Goal: Communication & Community: Answer question/provide support

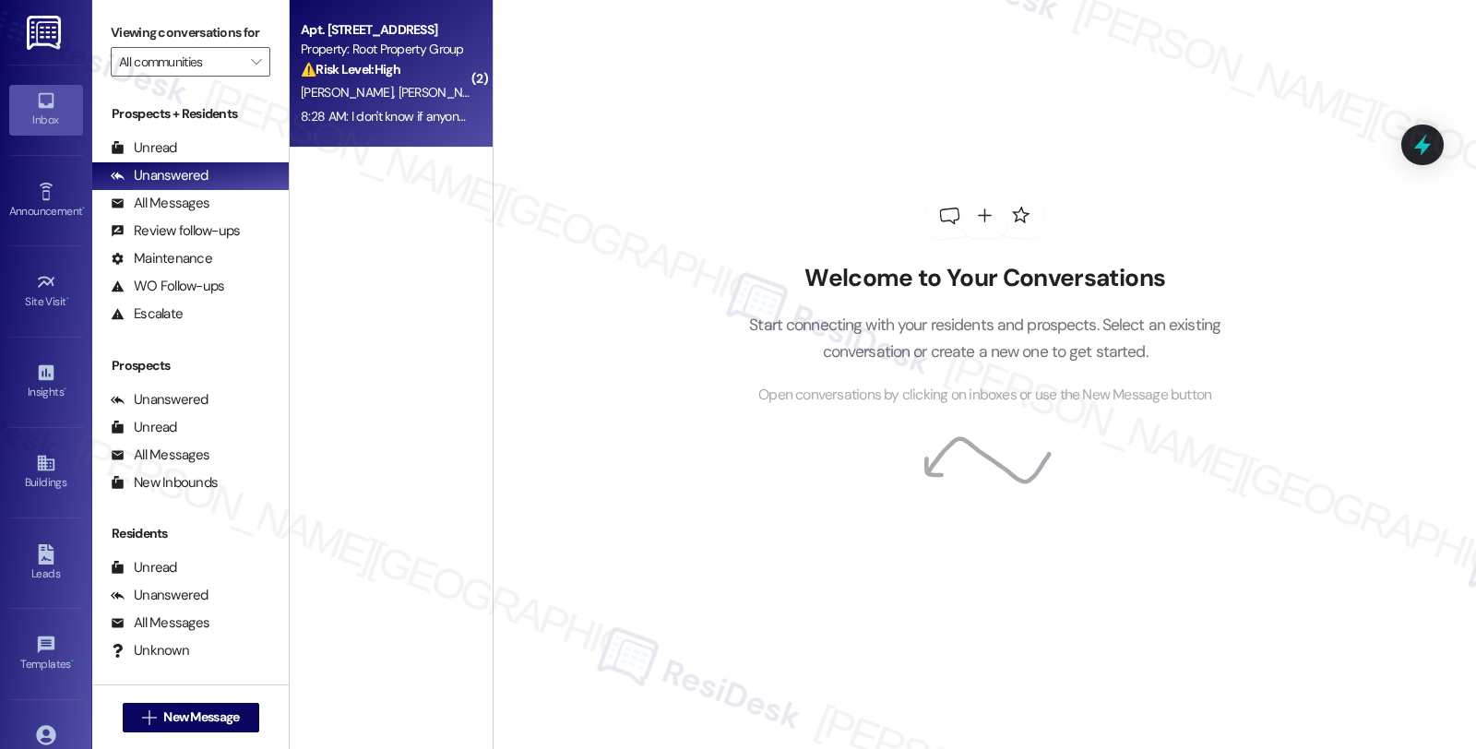
click at [399, 97] on span "[PERSON_NAME]" at bounding box center [448, 92] width 98 height 17
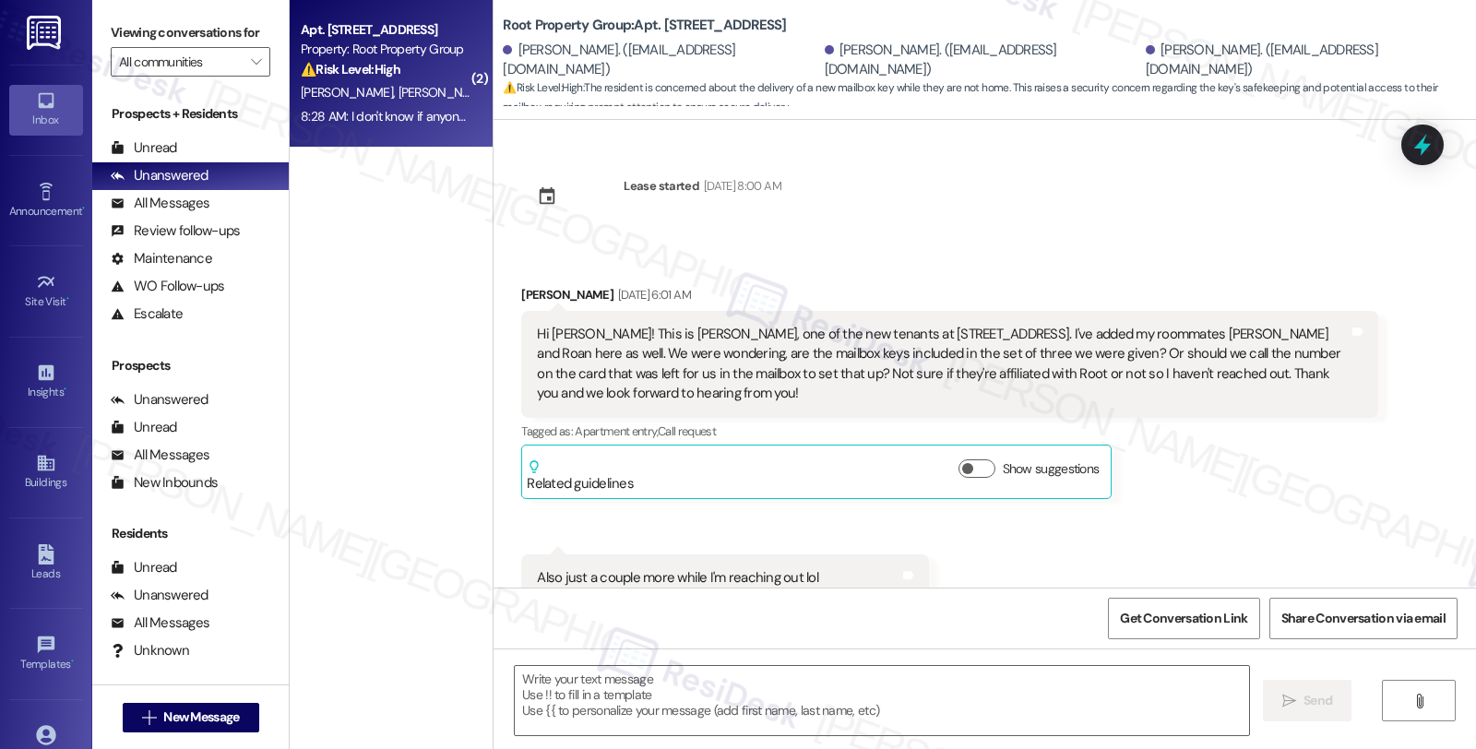
scroll to position [6589, 0]
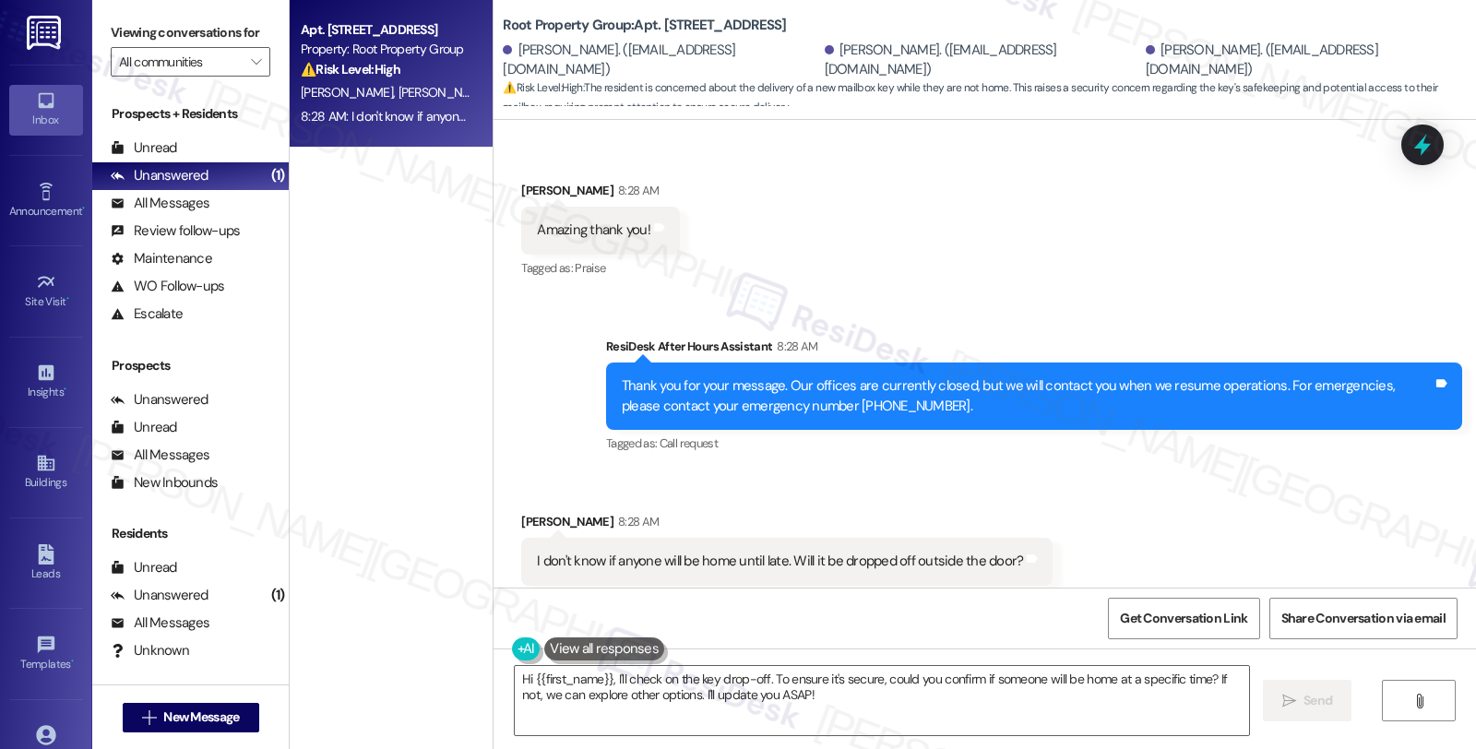
click at [383, 74] on strong "⚠️ Risk Level: High" at bounding box center [351, 69] width 100 height 17
click at [528, 512] on div "[PERSON_NAME] 8:28 AM" at bounding box center [787, 525] width 532 height 26
copy div "Estefania"
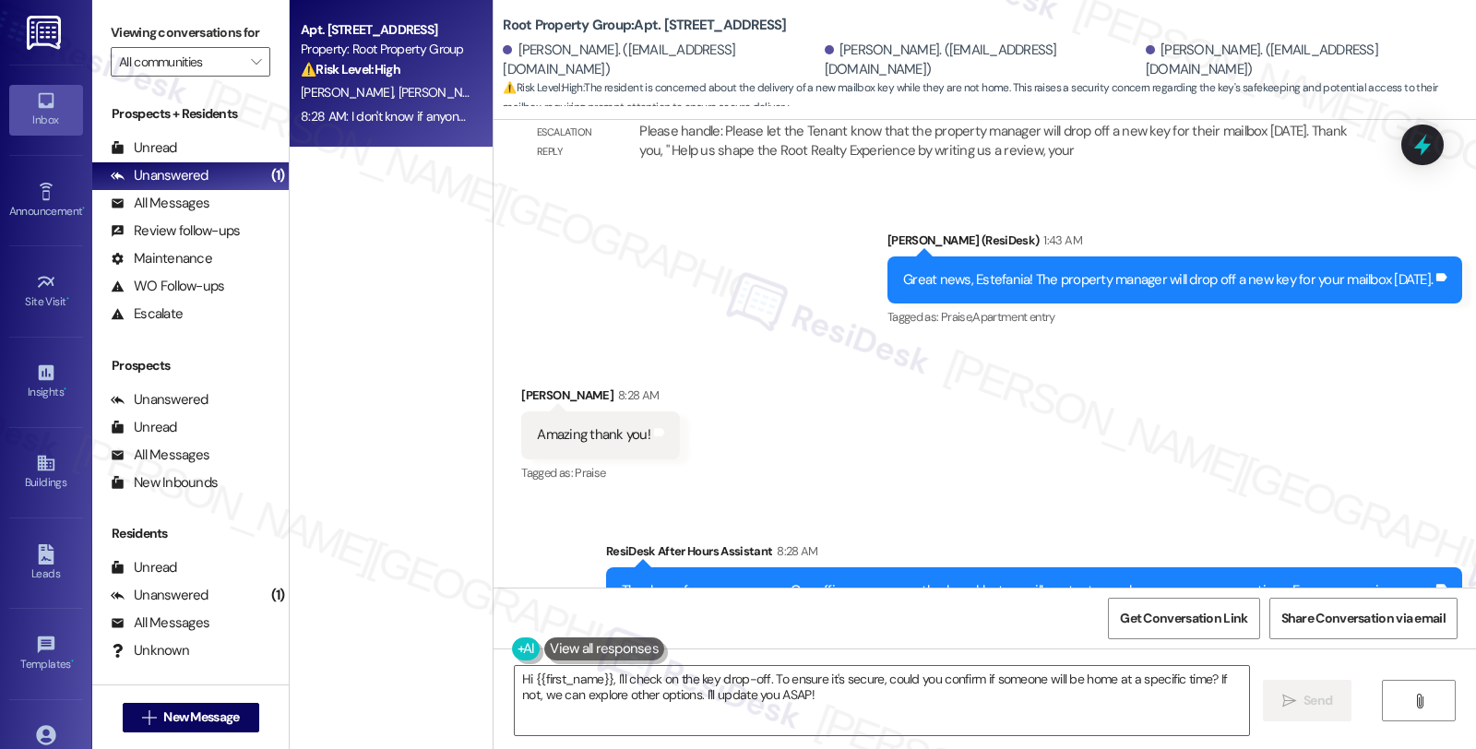
scroll to position [6383, 0]
click at [524, 679] on textarea "Hi {{first_name}}, I'll check on the key drop-off. To ensure it's secure, could…" at bounding box center [882, 700] width 735 height 69
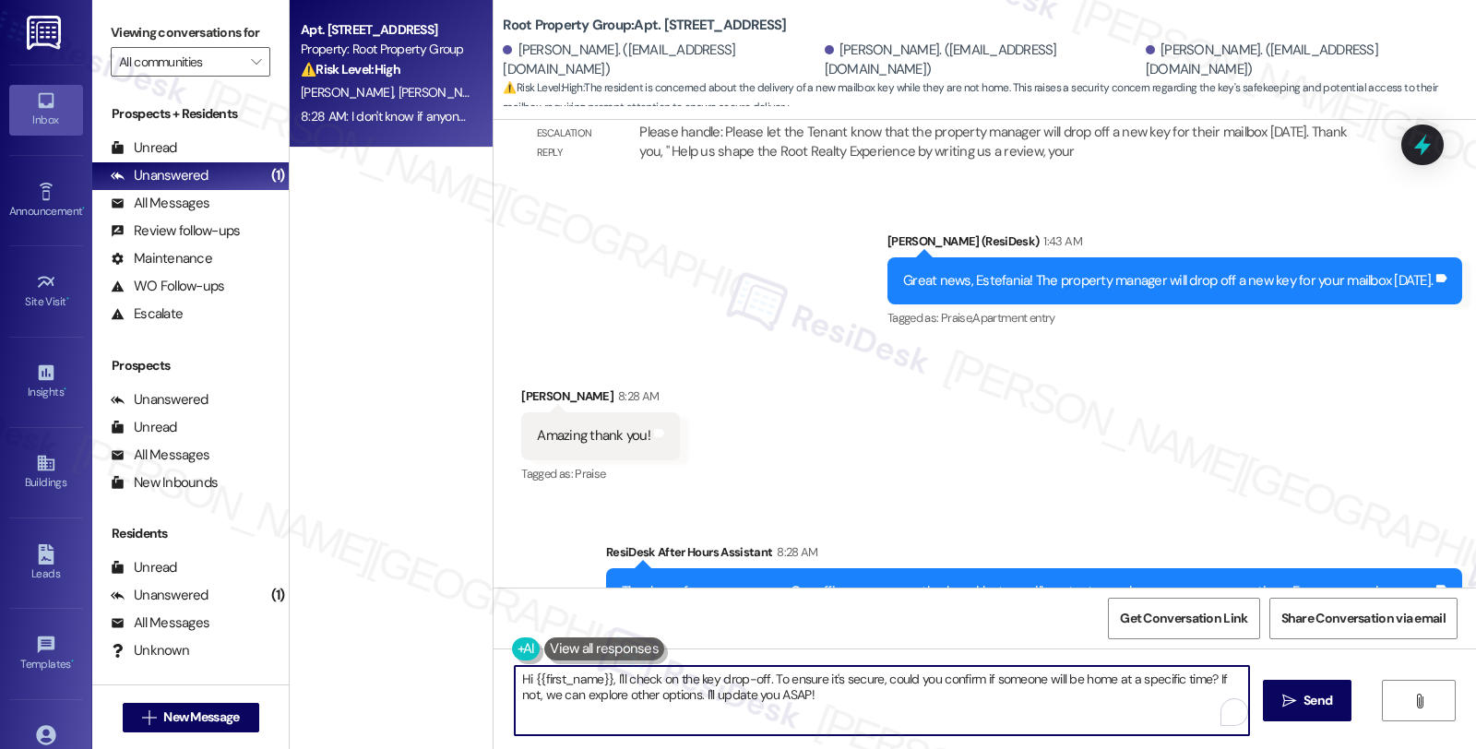
paste textarea "Estefania"
drag, startPoint x: 898, startPoint y: 680, endPoint x: 1299, endPoint y: 726, distance: 404.0
click at [1299, 726] on div "Hi [PERSON_NAME], I'm sorry, but I was already out when your message came in. {…" at bounding box center [985, 718] width 983 height 138
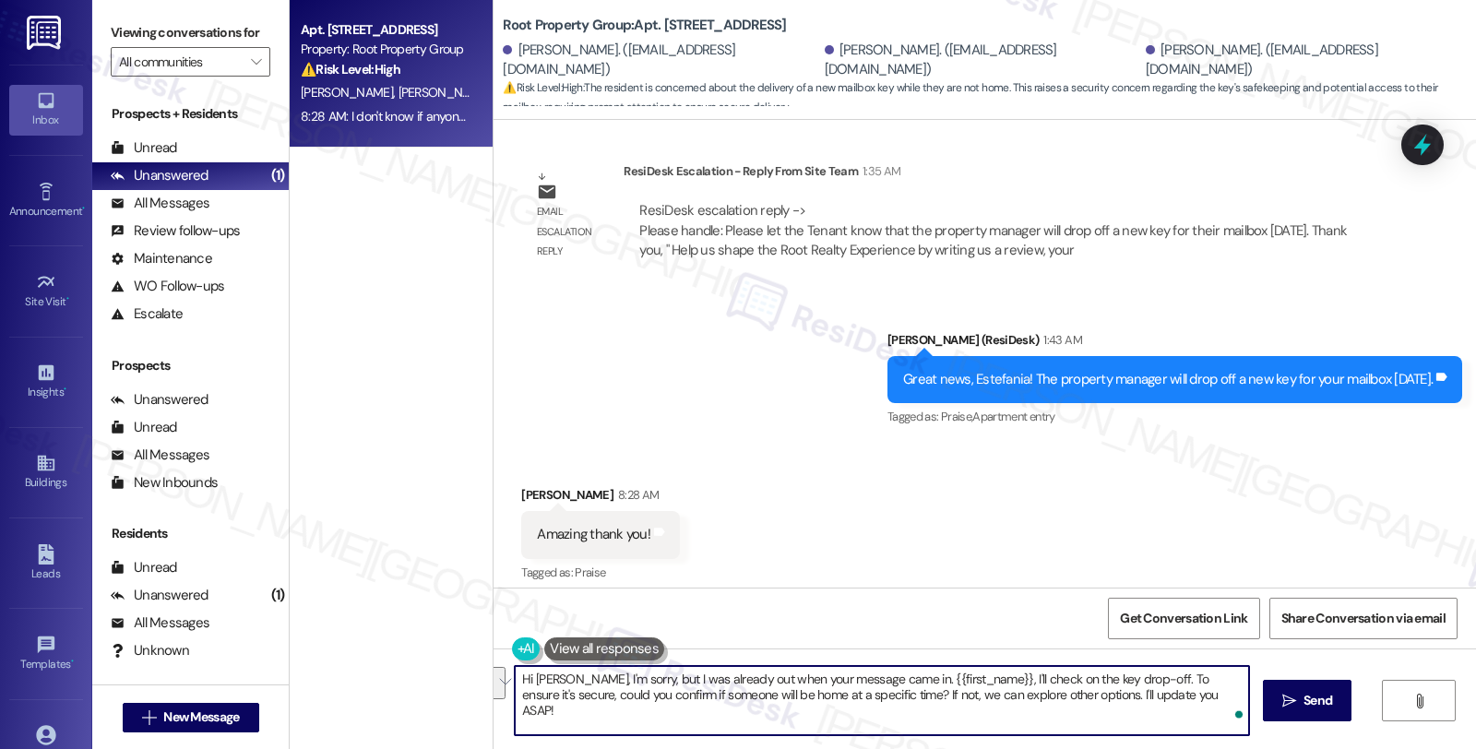
scroll to position [6280, 0]
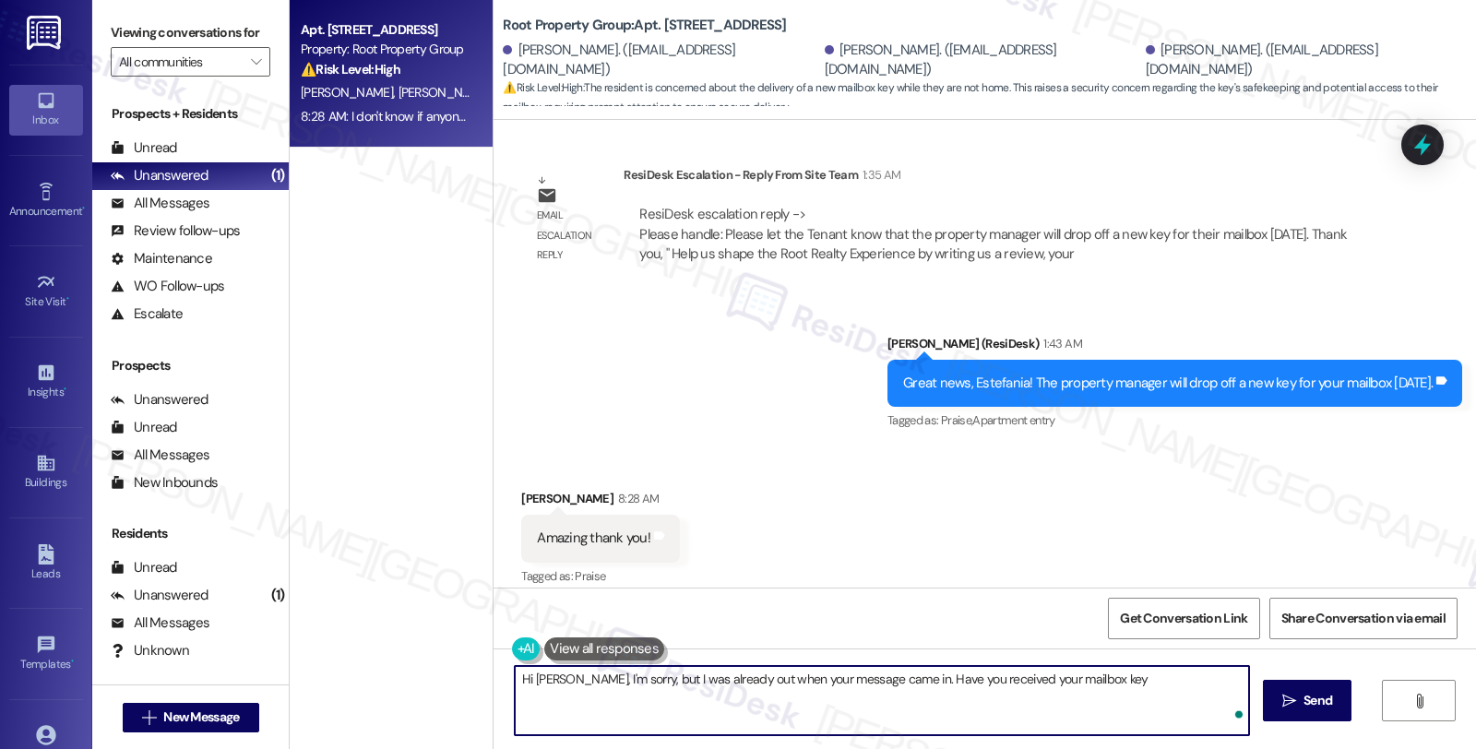
type textarea "Hi [PERSON_NAME], I'm sorry, but I was already out when your message came in. H…"
click at [984, 679] on textarea "Hi [PERSON_NAME], I'm sorry, but I was already out when your message came in. H…" at bounding box center [882, 700] width 735 height 69
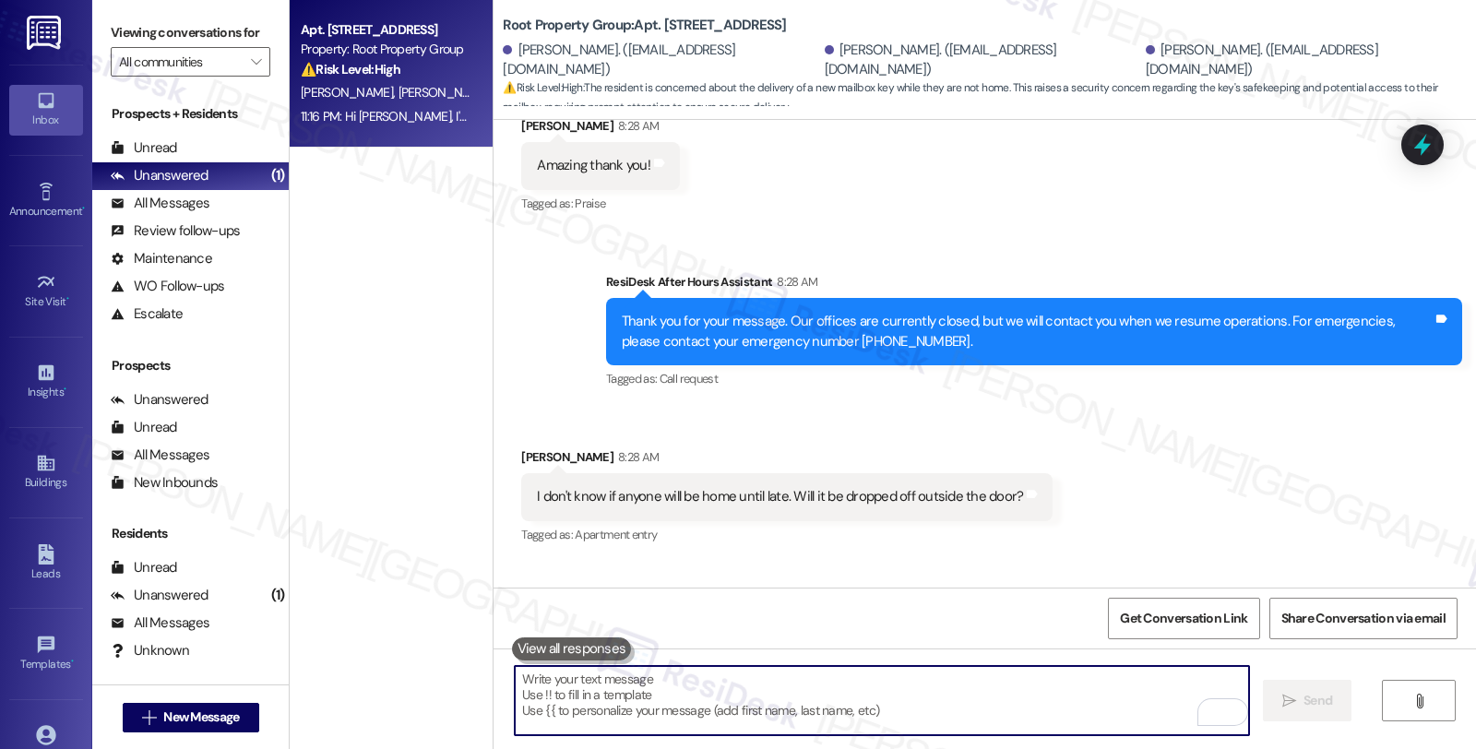
scroll to position [6716, 0]
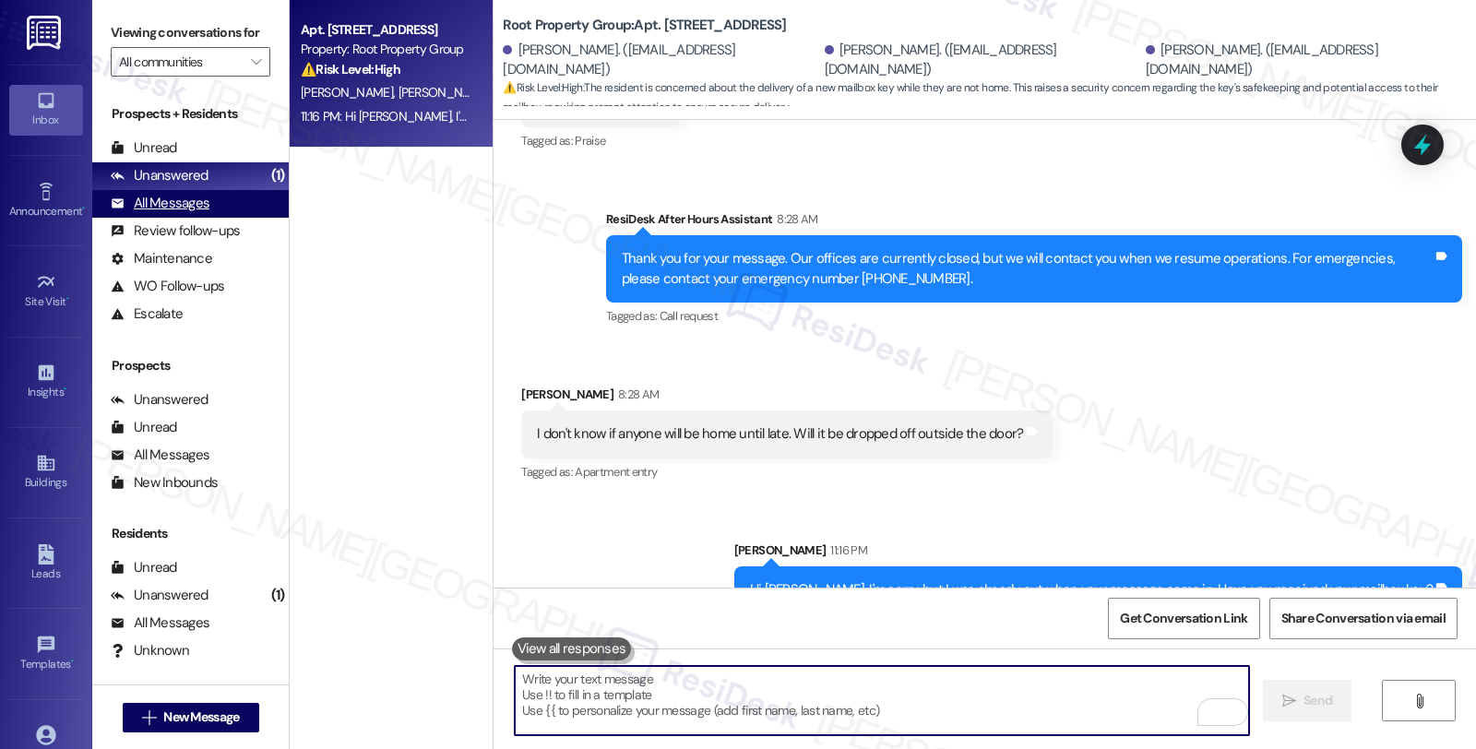
click at [181, 213] on div "All Messages" at bounding box center [160, 203] width 99 height 19
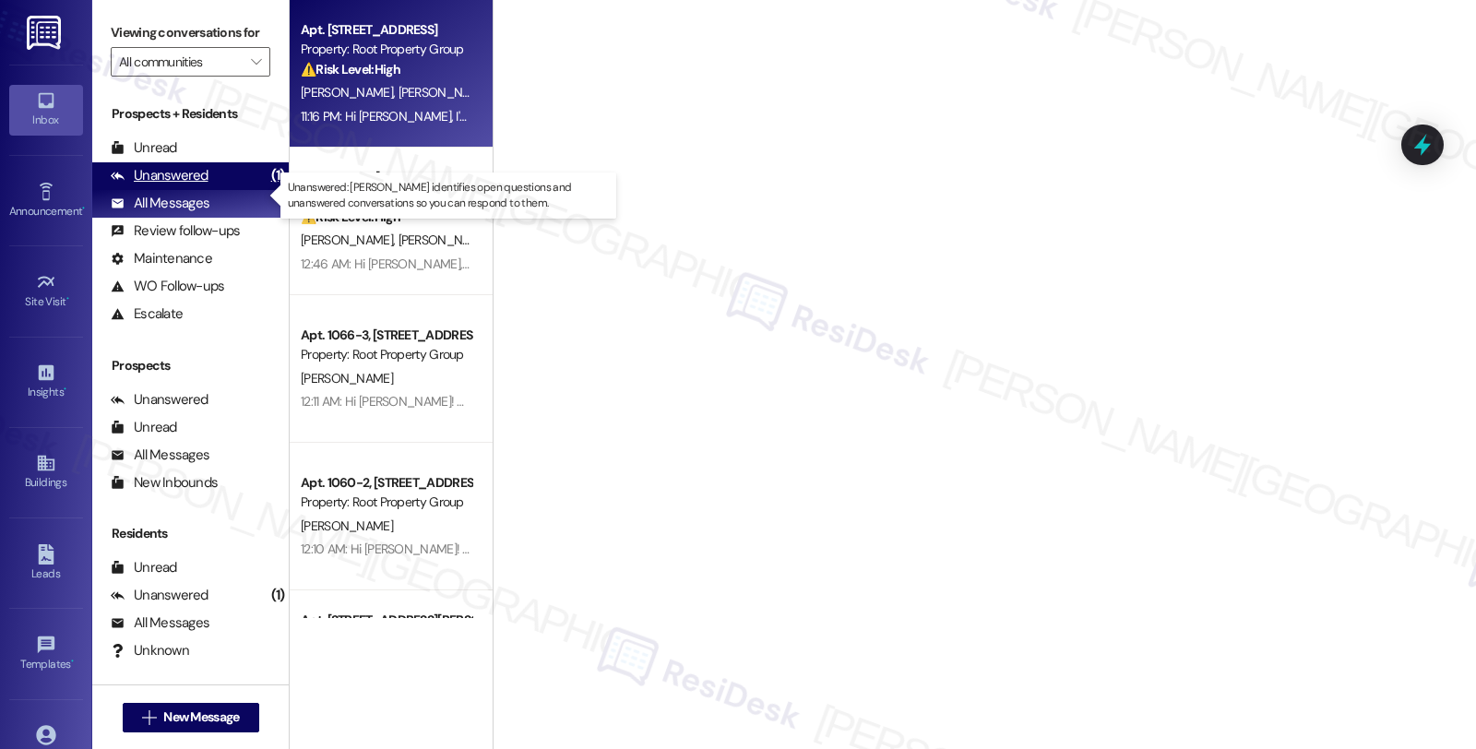
click at [200, 190] on div "Unanswered (1)" at bounding box center [190, 176] width 197 height 28
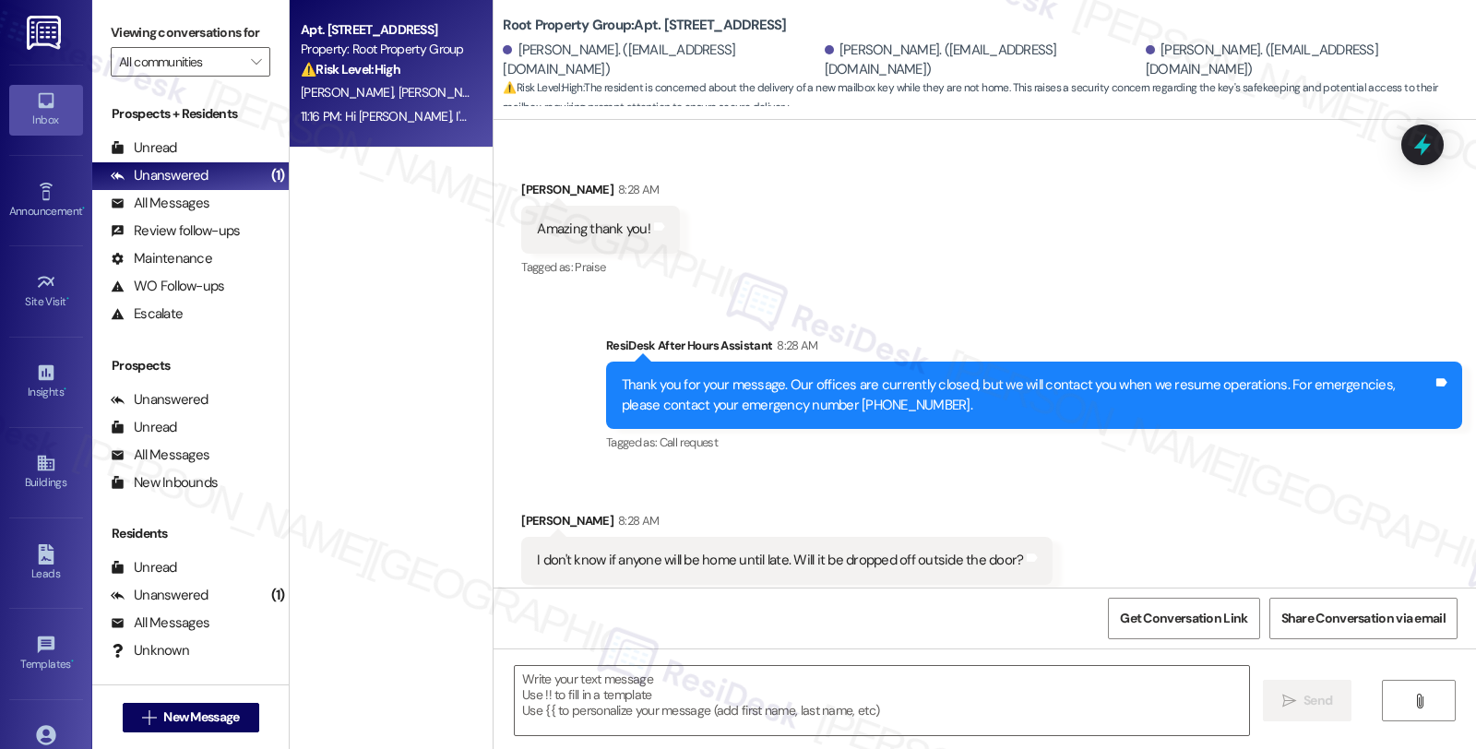
scroll to position [6587, 0]
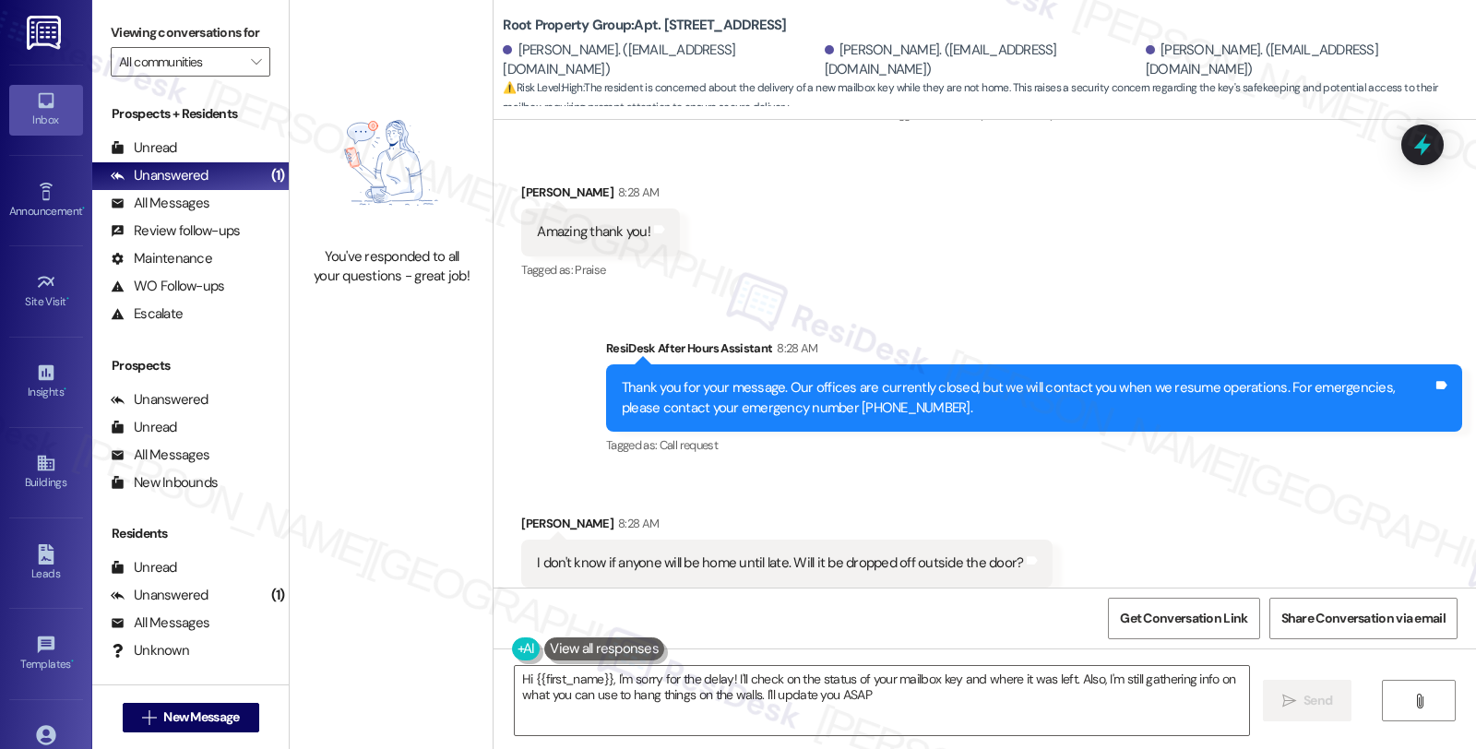
type textarea "Hi {{first_name}}, I'm sorry for the delay! I'll check on the status of your ma…"
